Goal: Use online tool/utility: Utilize a website feature to perform a specific function

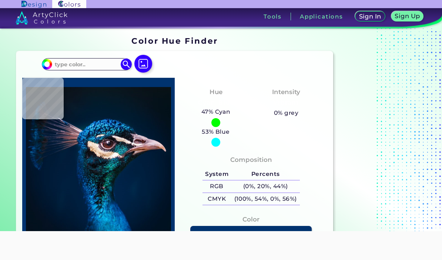
click at [82, 65] on input at bounding box center [86, 64] width 69 height 10
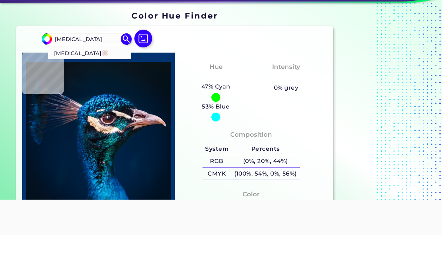
type input "Dust storm"
click at [76, 71] on p "Dust Storm ◉" at bounding box center [81, 78] width 54 height 14
type input "#e5ccc9"
type input "#E5CCC9"
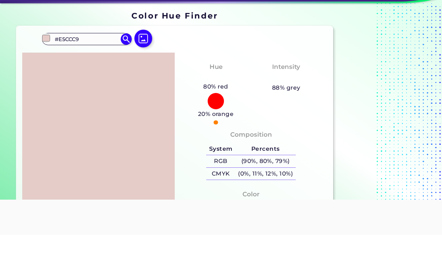
scroll to position [25, 0]
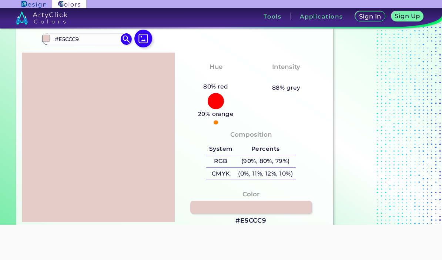
click at [386, 178] on section at bounding box center [382, 120] width 92 height 222
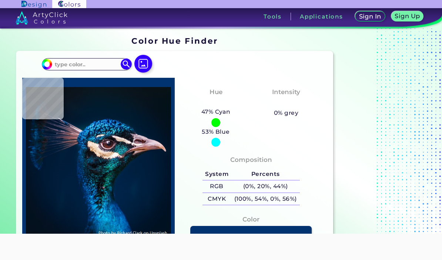
click at [78, 58] on div "#00bfff Acadia ◉ Acid Green ◉ Aero Blue ◉ Alabaster ◉ Albescent White ◉ Algae ◉…" at bounding box center [98, 67] width 113 height 21
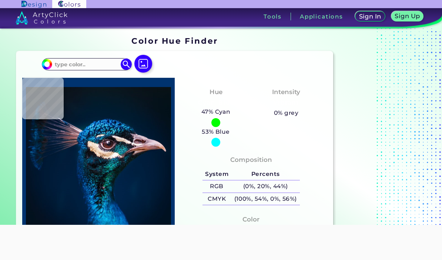
click at [72, 65] on input at bounding box center [86, 64] width 69 height 10
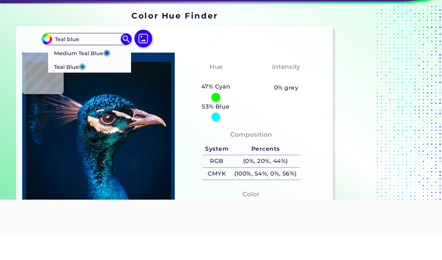
type input "Teal blue"
click at [74, 84] on p "Teal Blue ◉" at bounding box center [70, 91] width 32 height 14
type input "#01889f"
type input "#01889F"
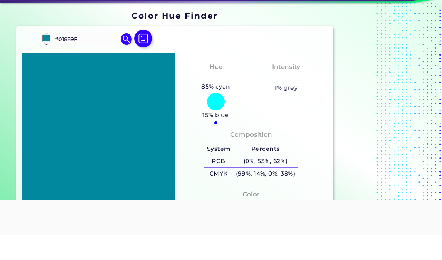
scroll to position [25, 0]
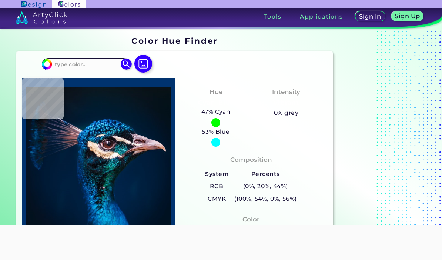
scroll to position [25, 0]
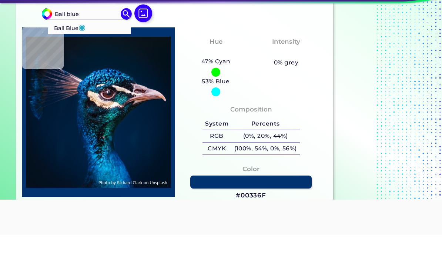
type input "Ball blue"
click at [77, 50] on p "Ball Blue ◉" at bounding box center [69, 52] width 31 height 14
type input "#21abcd"
type input "#21ABCD"
